Goal: Information Seeking & Learning: Learn about a topic

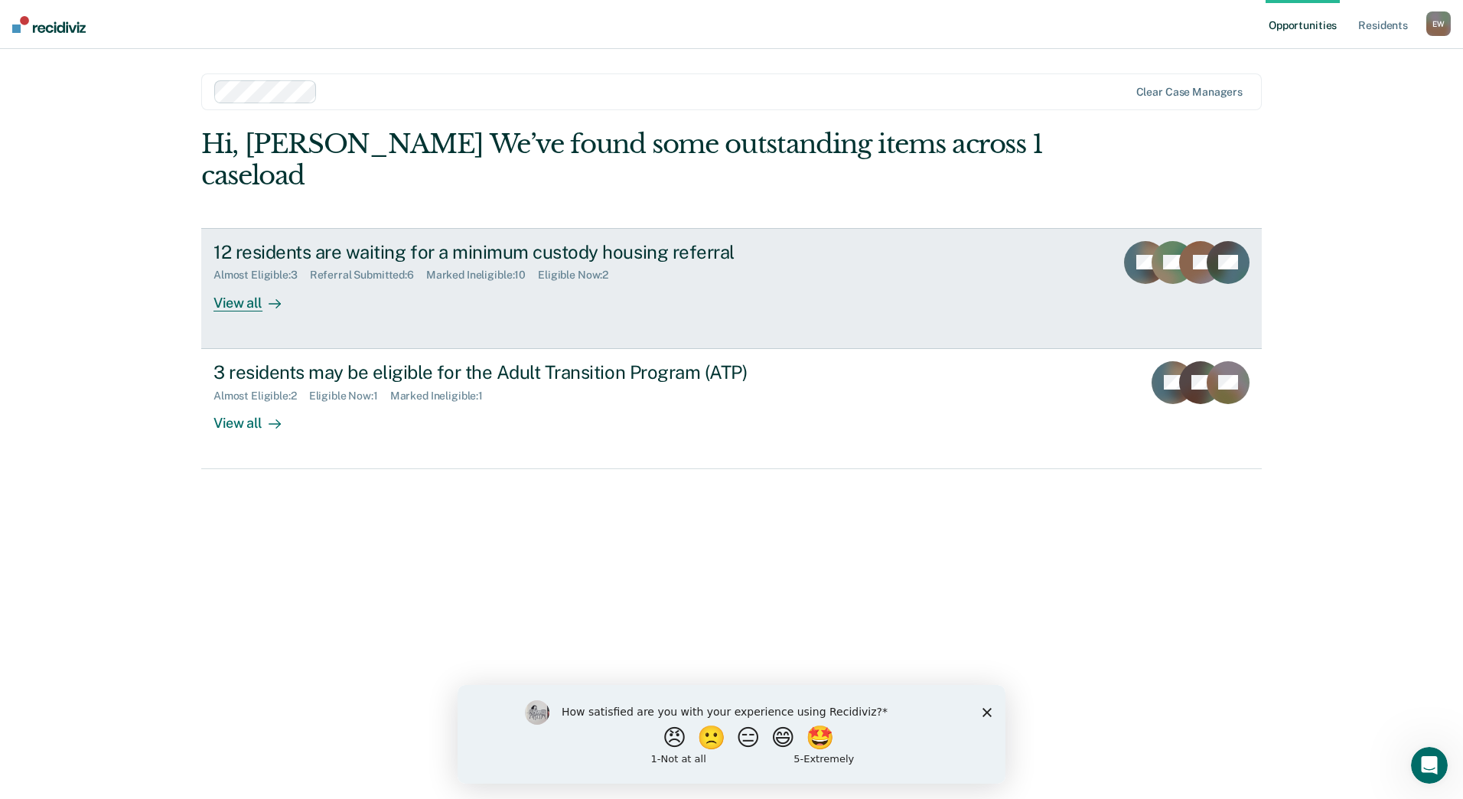
click at [267, 302] on div at bounding box center [272, 303] width 18 height 18
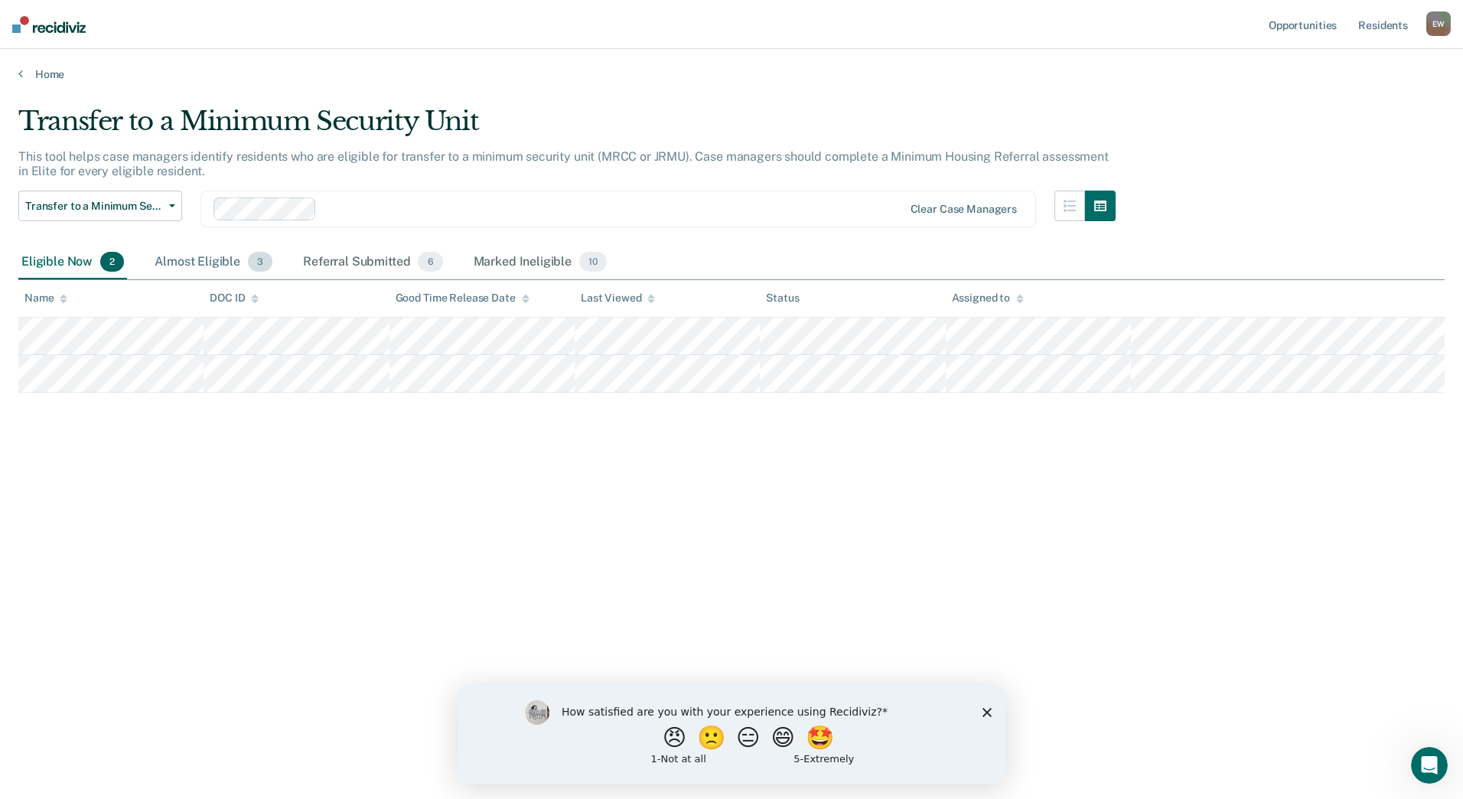
click at [202, 262] on div "Almost Eligible 3" at bounding box center [214, 263] width 124 height 34
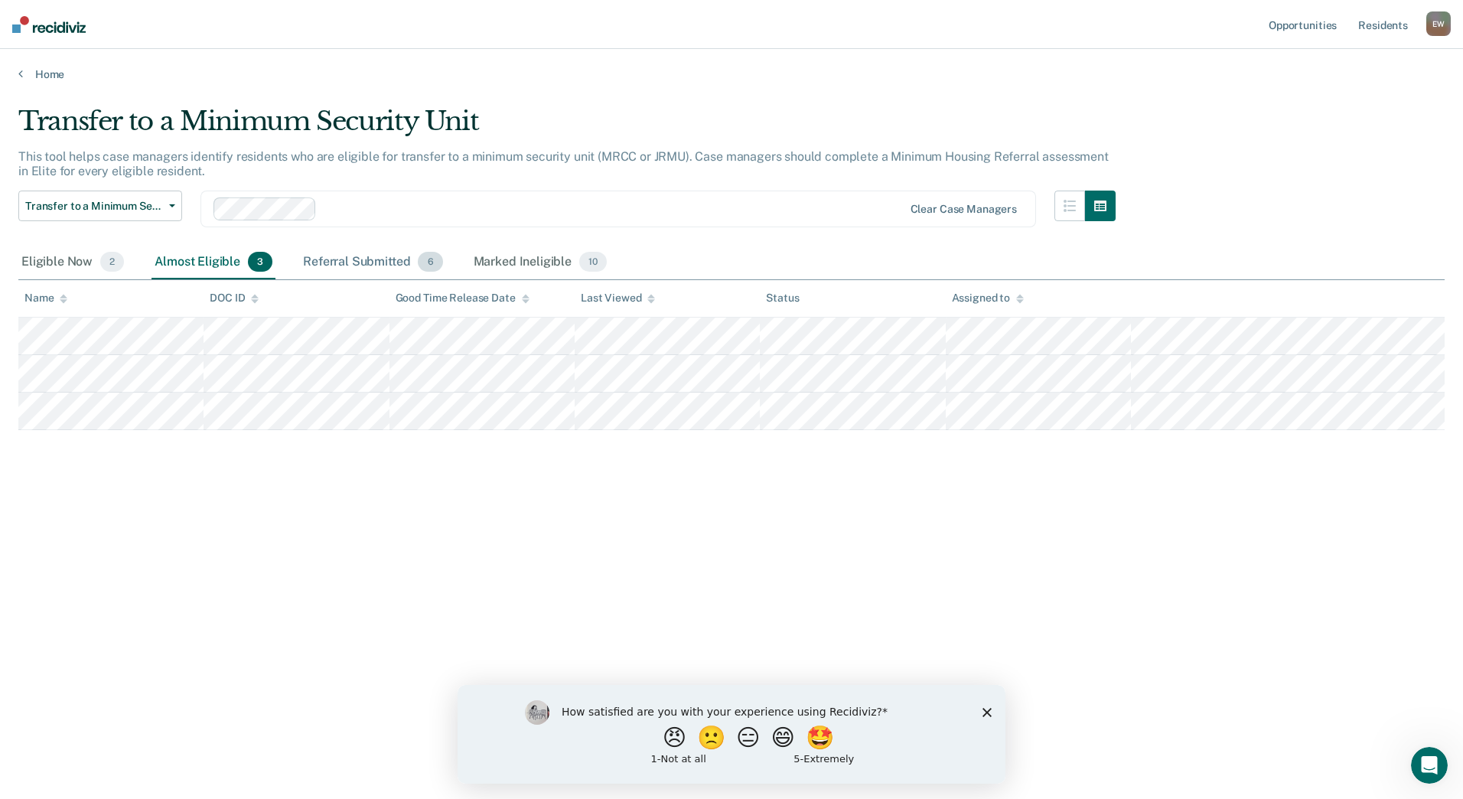
click at [361, 262] on div "Referral Submitted 6" at bounding box center [372, 263] width 145 height 34
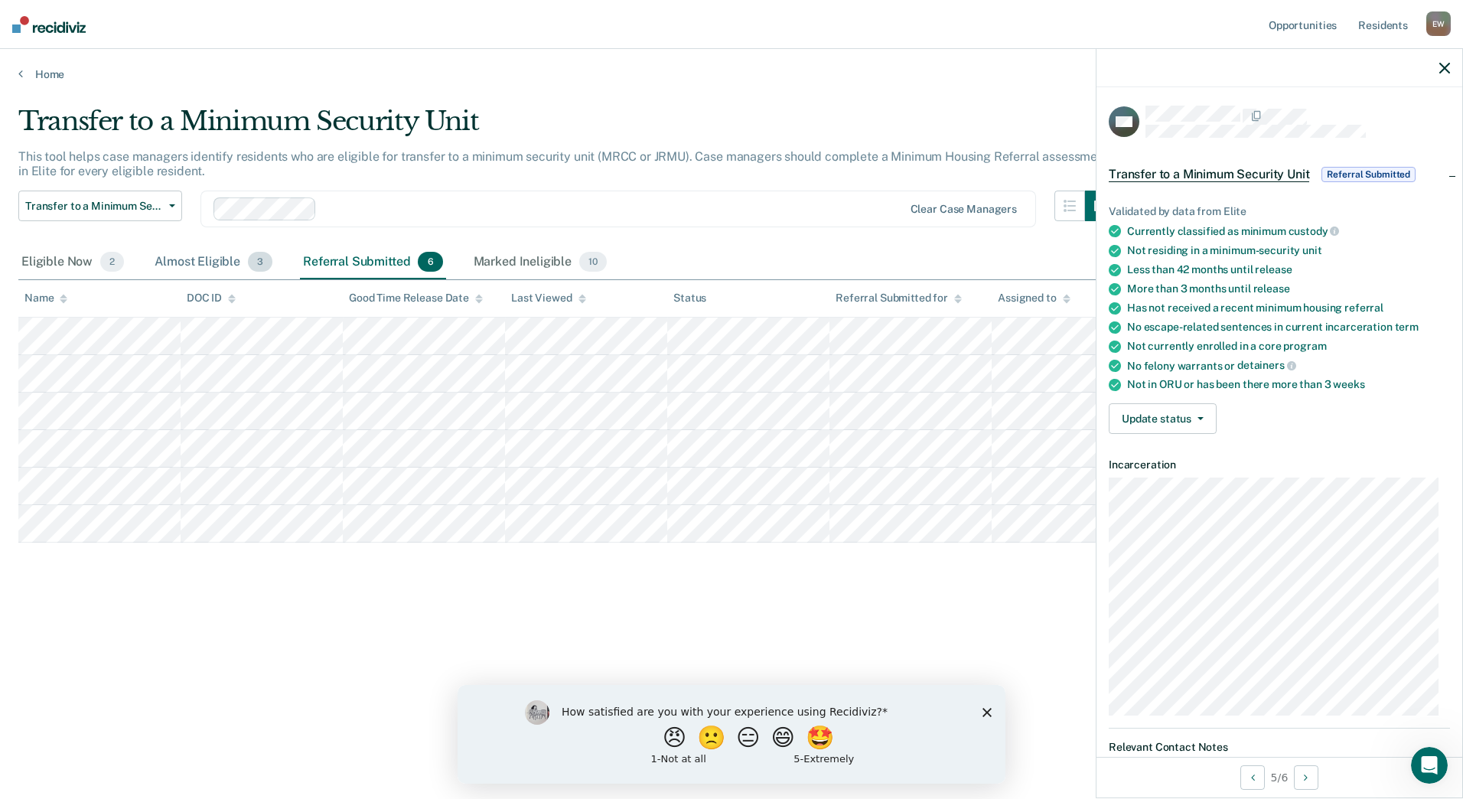
click at [241, 262] on div "Almost Eligible 3" at bounding box center [214, 263] width 124 height 34
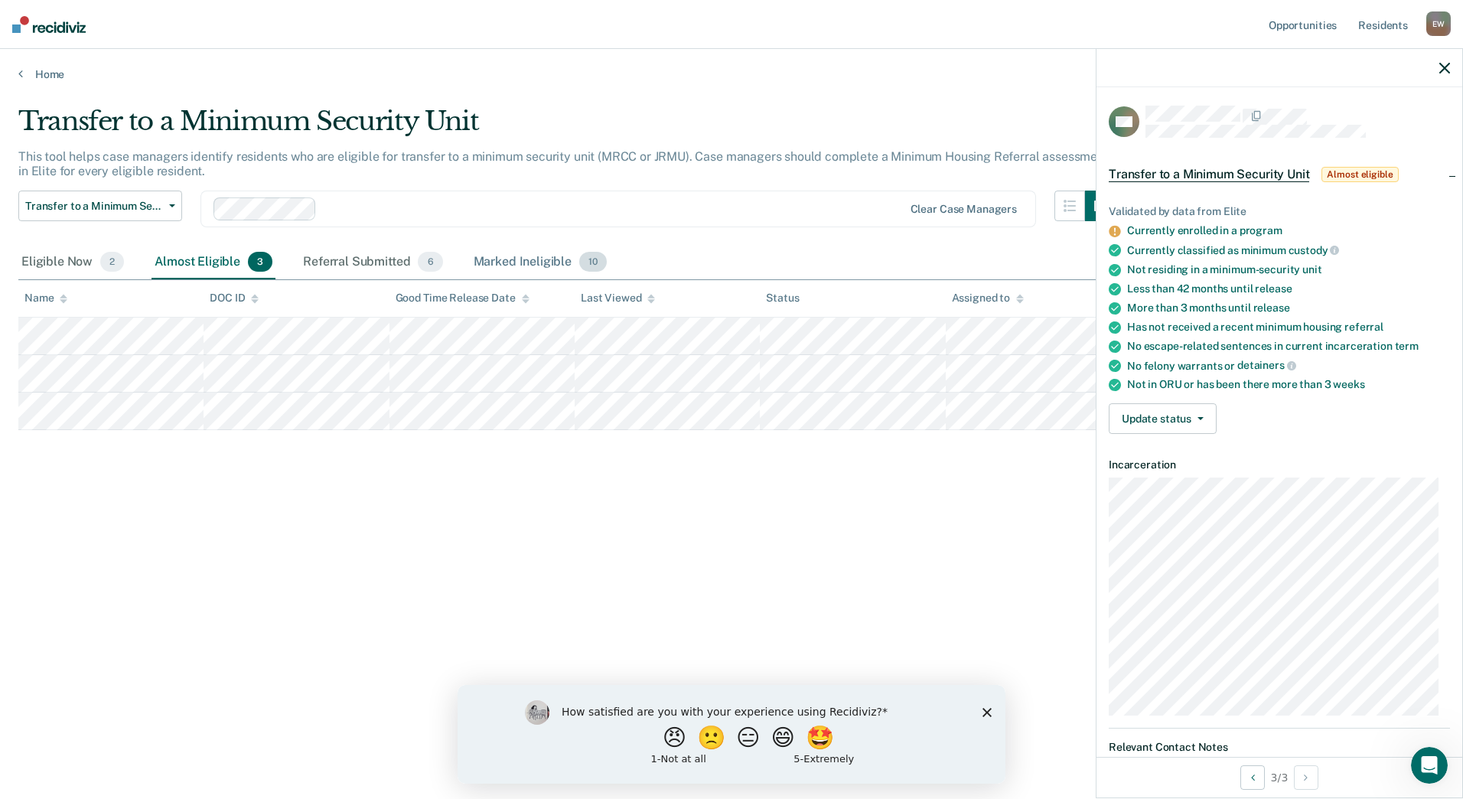
click at [523, 261] on div "Marked Ineligible 10" at bounding box center [540, 263] width 139 height 34
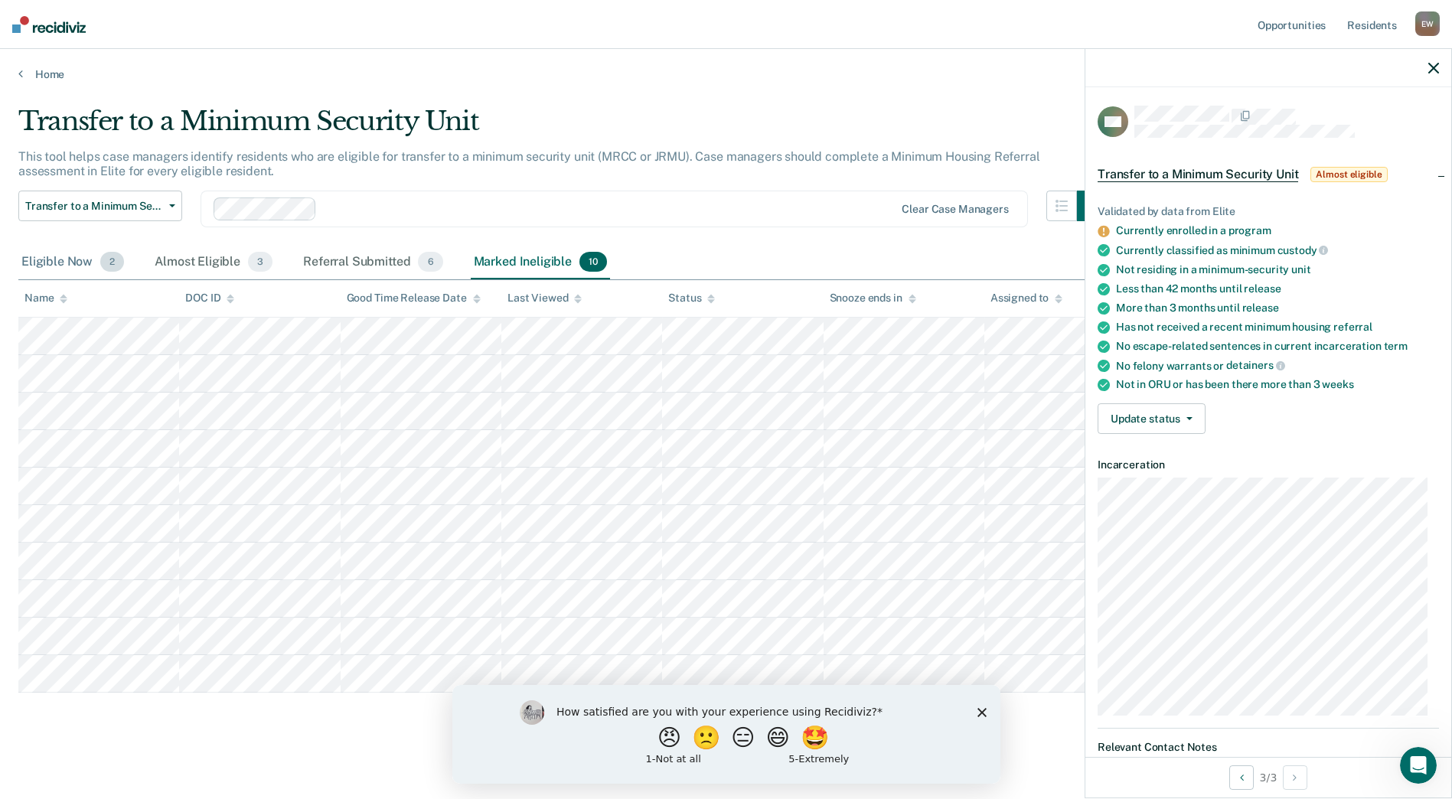
click at [57, 255] on div "Eligible Now 2" at bounding box center [72, 263] width 109 height 34
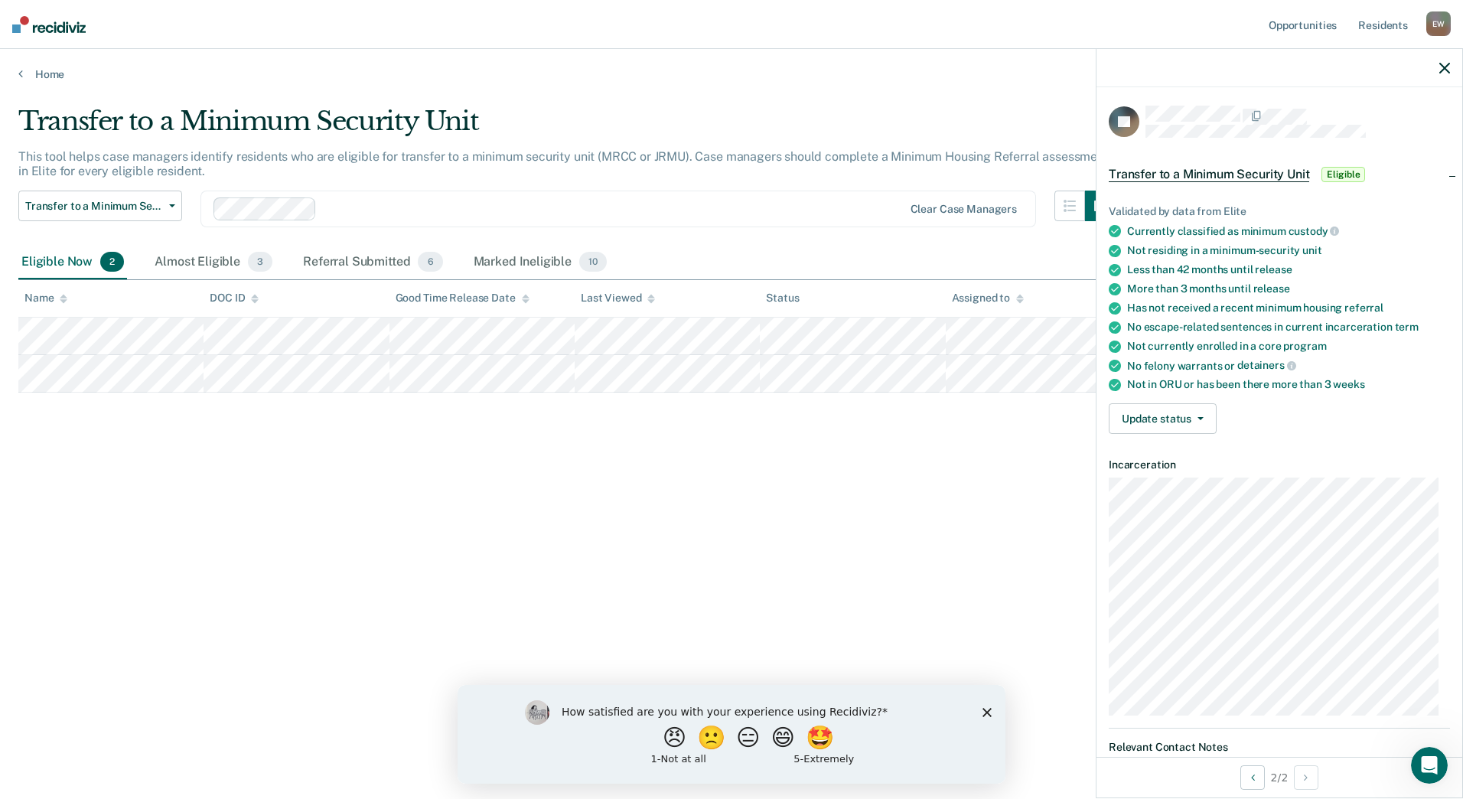
click at [984, 708] on icon "Close survey" at bounding box center [987, 711] width 9 height 9
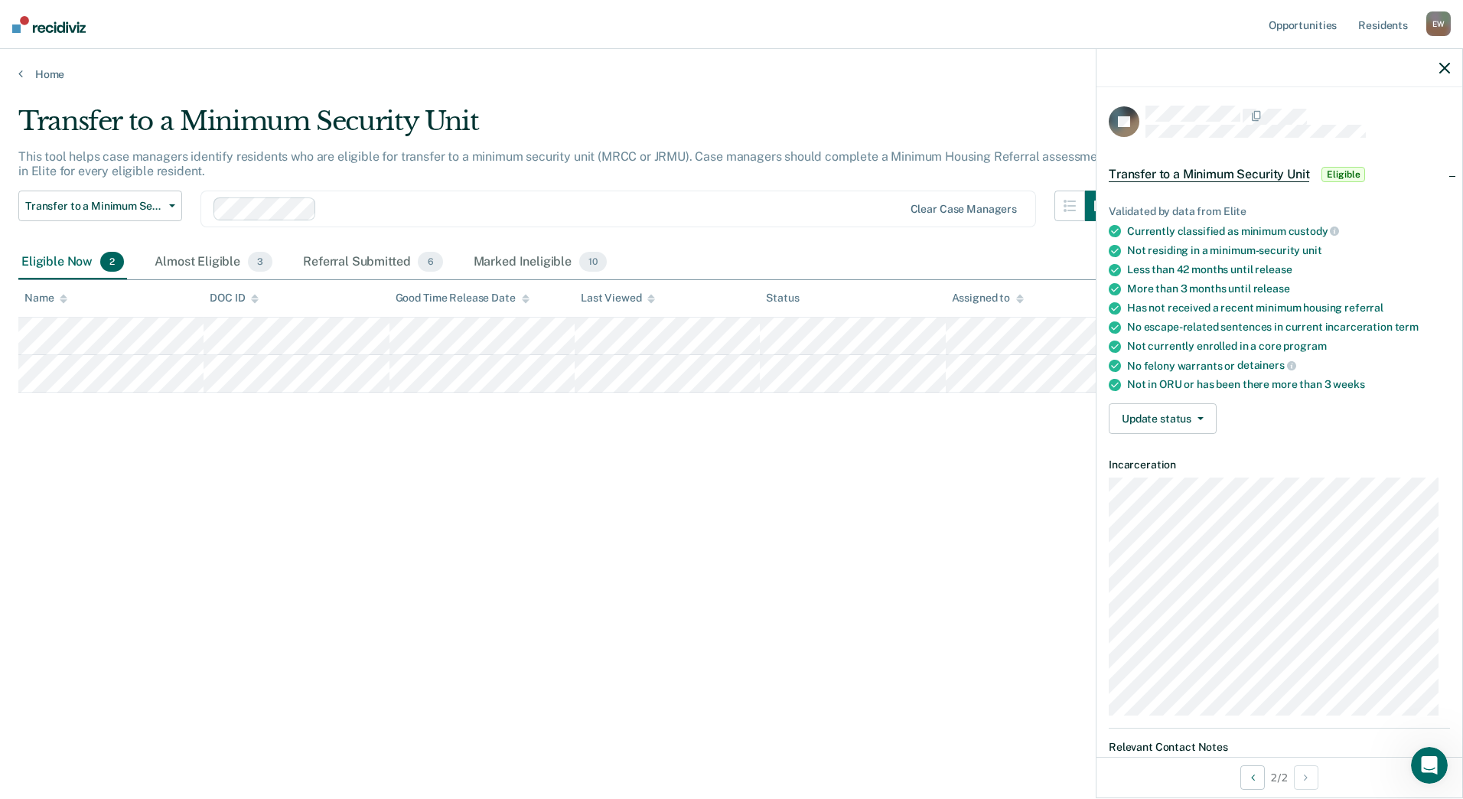
click at [638, 533] on div "Transfer to a Minimum Security Unit This tool helps case managers identify resi…" at bounding box center [731, 395] width 1427 height 579
